Goal: Check status: Check status

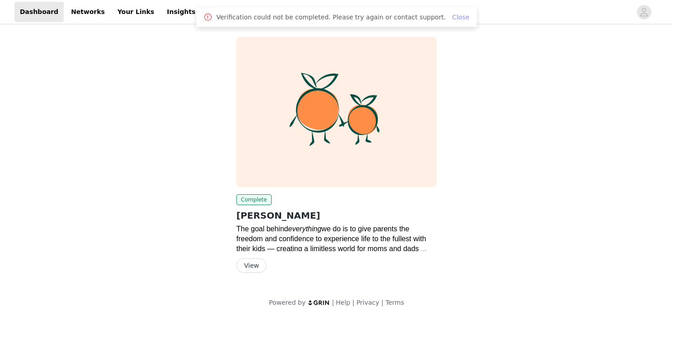
click at [452, 20] on link "Close" at bounding box center [460, 17] width 17 height 7
click at [242, 18] on div at bounding box center [437, 12] width 390 height 20
click at [208, 14] on link "Payouts" at bounding box center [221, 12] width 39 height 20
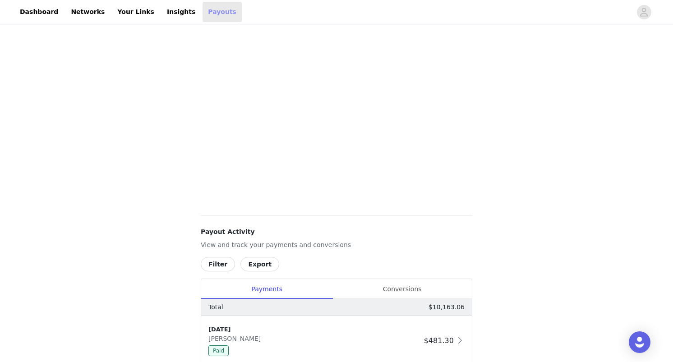
scroll to position [331, 0]
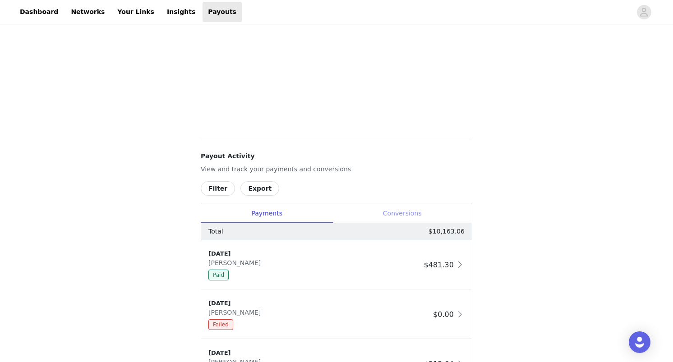
click at [405, 208] on div "Conversions" at bounding box center [401, 213] width 139 height 20
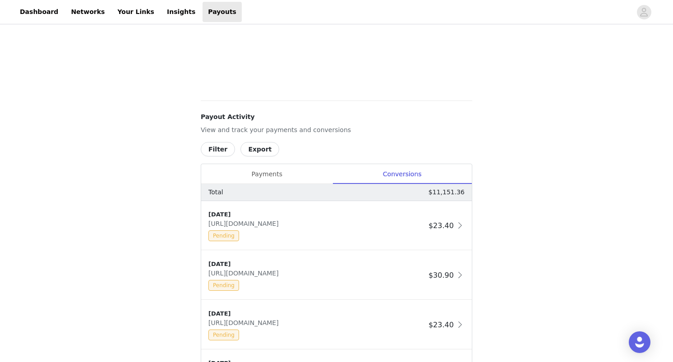
scroll to position [397, 0]
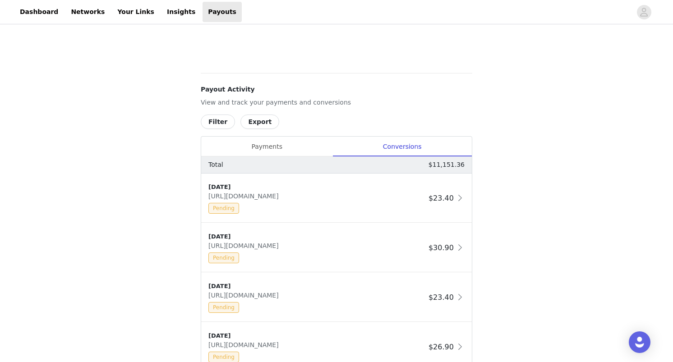
click at [222, 125] on button "Filter" at bounding box center [218, 122] width 34 height 14
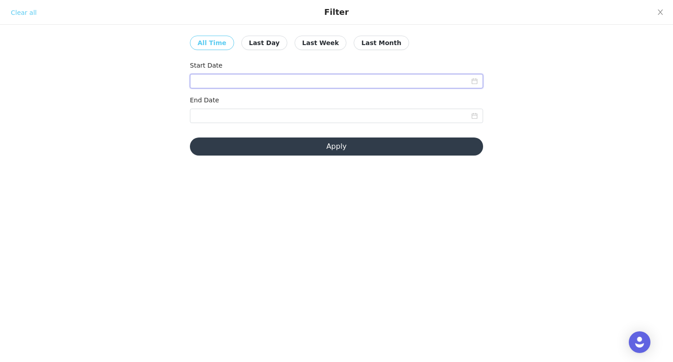
click at [229, 78] on input at bounding box center [336, 81] width 293 height 14
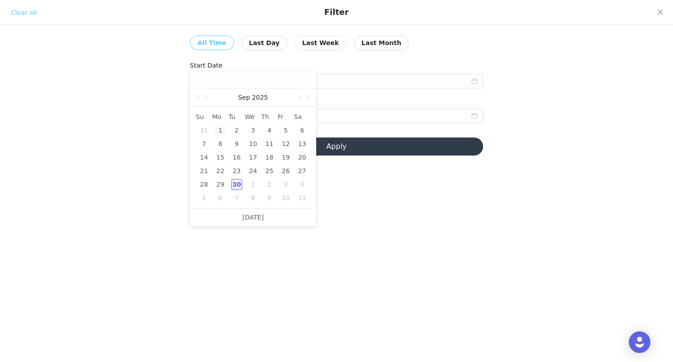
click at [222, 125] on div "1" at bounding box center [220, 130] width 11 height 11
type input "[DATE]"
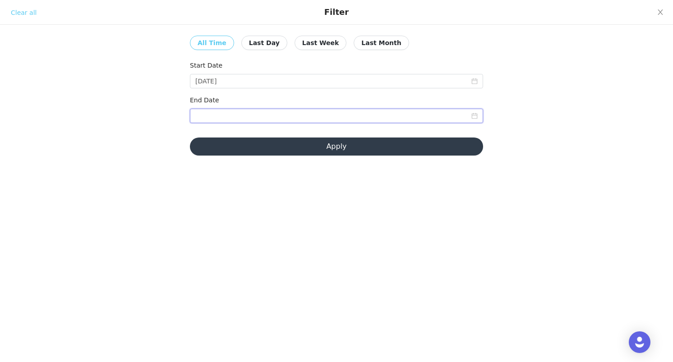
click at [234, 116] on input at bounding box center [336, 116] width 293 height 14
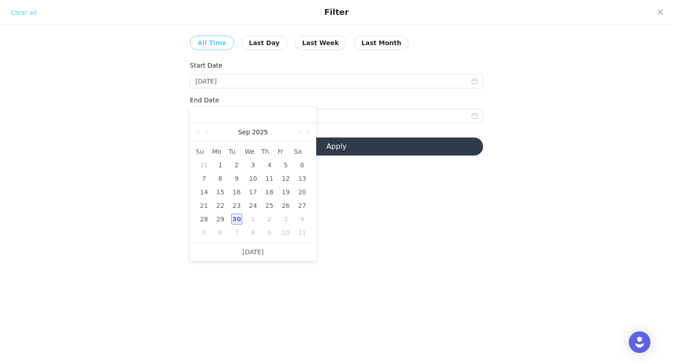
click at [240, 218] on div "30" at bounding box center [236, 219] width 11 height 11
type input "[DATE]"
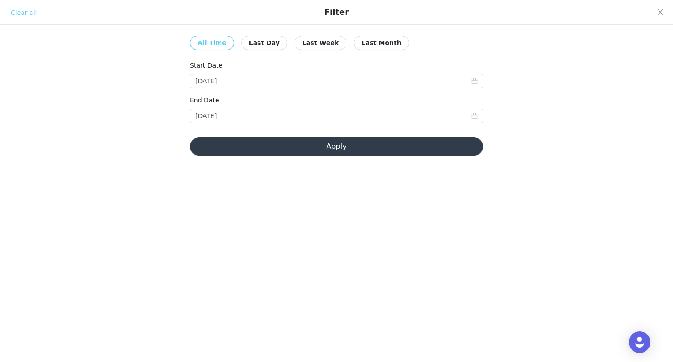
click at [299, 154] on button "Apply" at bounding box center [336, 147] width 293 height 18
